Goal: Find specific page/section: Find specific page/section

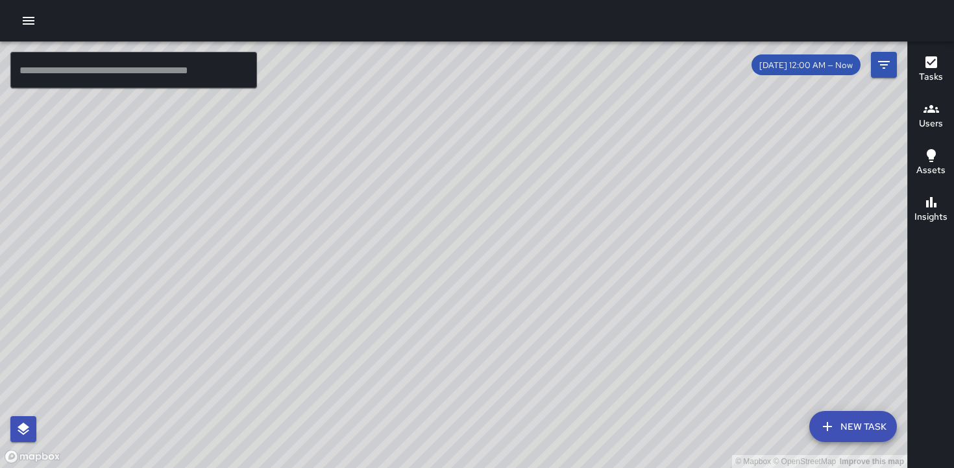
scroll to position [2303, 0]
click at [928, 119] on h6 "Users" at bounding box center [931, 124] width 24 height 14
